Goal: Task Accomplishment & Management: Manage account settings

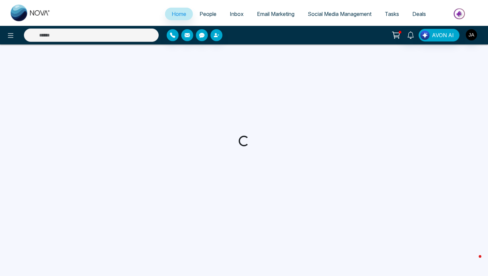
select select "*"
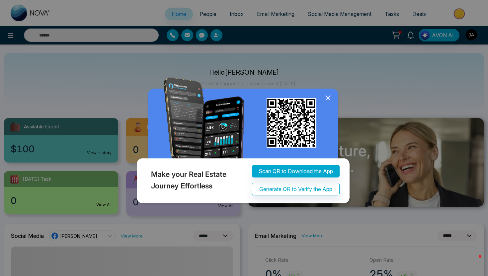
click at [323, 94] on img at bounding box center [244, 141] width 218 height 129
click at [330, 96] on icon at bounding box center [328, 98] width 4 height 4
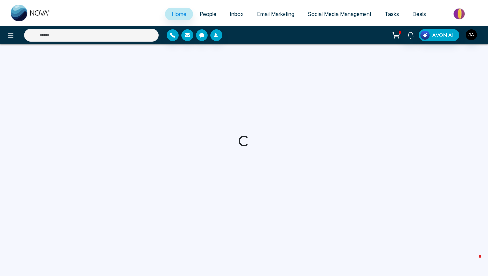
select select "*"
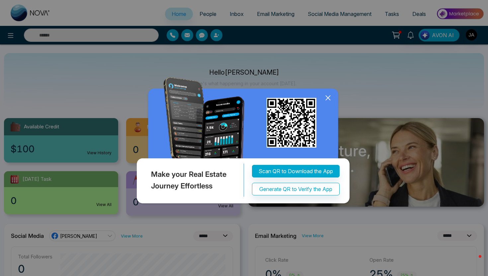
click at [332, 100] on icon at bounding box center [328, 98] width 10 height 10
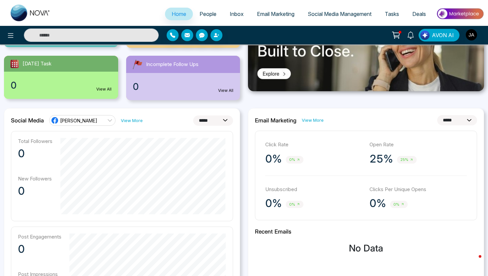
scroll to position [96, 0]
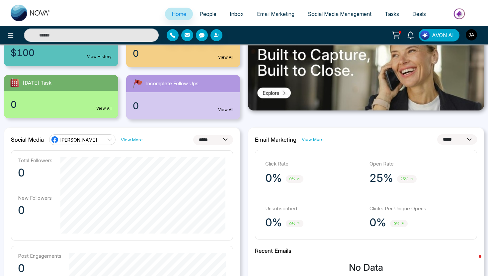
click at [214, 143] on select "**********" at bounding box center [213, 140] width 40 height 10
select select "**"
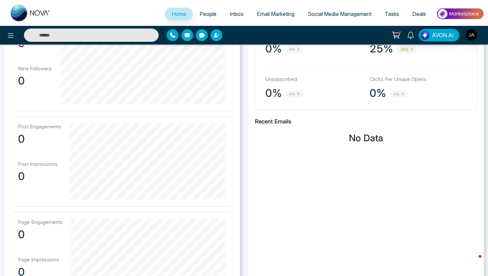
scroll to position [363, 0]
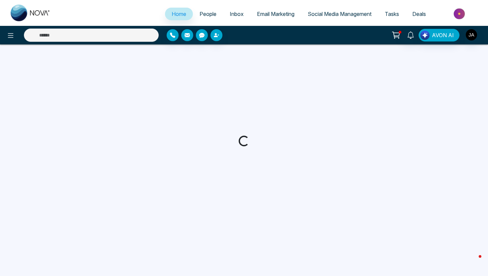
select select "*"
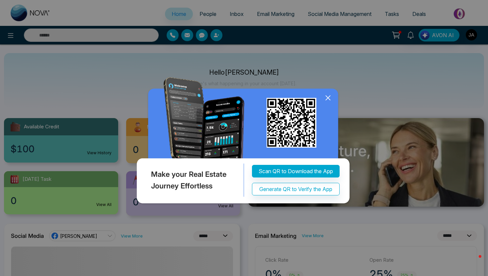
click at [331, 95] on icon at bounding box center [328, 98] width 10 height 10
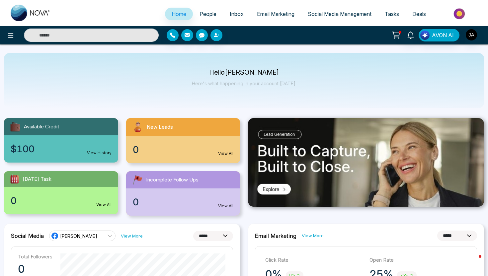
click at [212, 13] on span "People" at bounding box center [208, 14] width 17 height 7
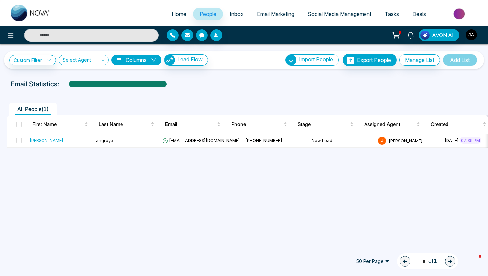
click at [472, 34] on img "button" at bounding box center [471, 34] width 11 height 11
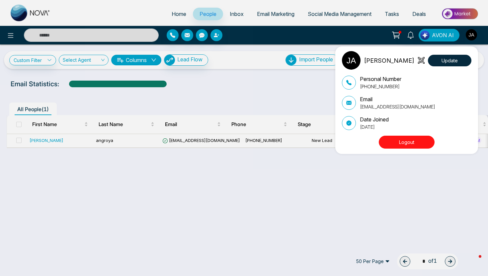
click at [391, 147] on button "Logout" at bounding box center [407, 142] width 56 height 13
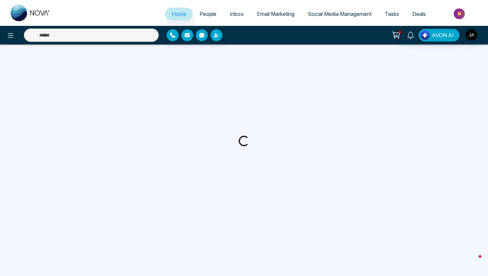
select select "*"
